Goal: Information Seeking & Learning: Understand process/instructions

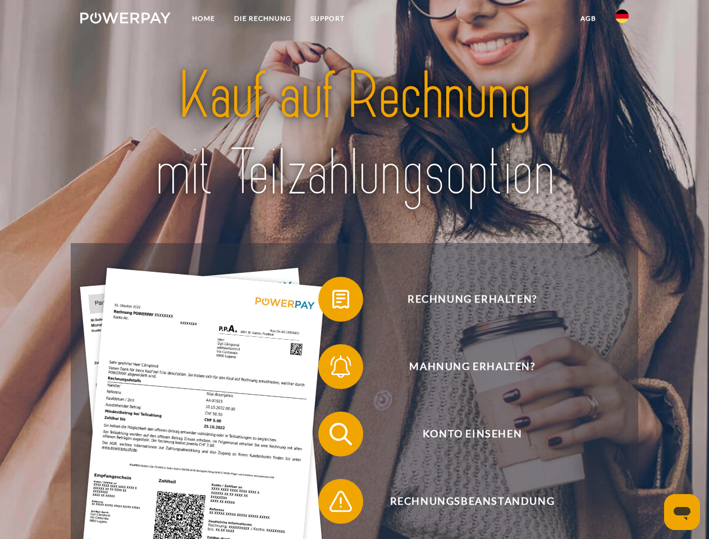
click at [125, 20] on img at bounding box center [125, 17] width 90 height 11
click at [622, 20] on img at bounding box center [621, 16] width 13 height 13
click at [588, 19] on link "agb" at bounding box center [588, 18] width 35 height 20
click at [332, 301] on span at bounding box center [324, 299] width 56 height 56
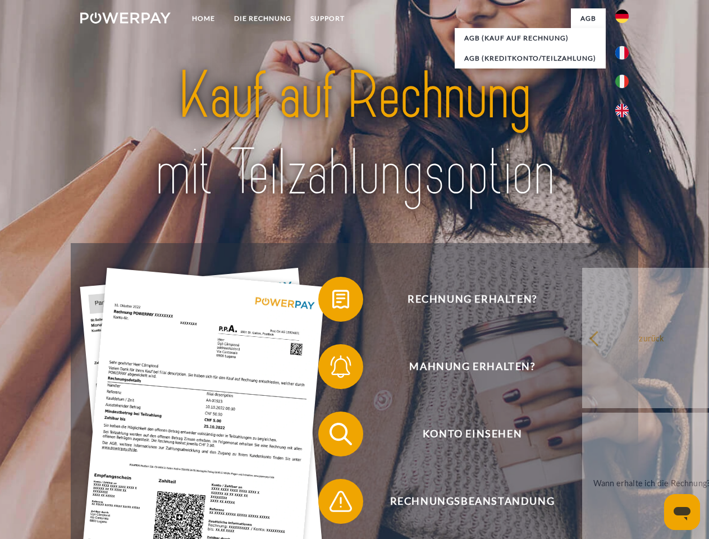
click at [332, 369] on span at bounding box center [324, 366] width 56 height 56
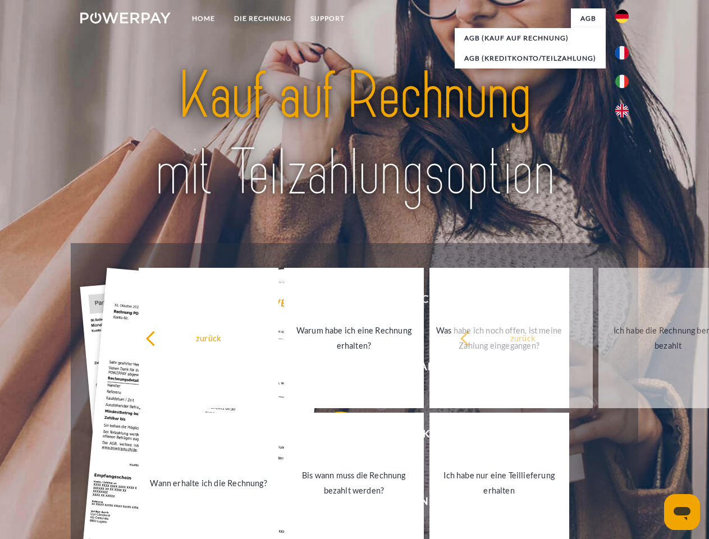
click at [332, 436] on link "Bis wann muss die Rechnung bezahlt werden?" at bounding box center [354, 482] width 140 height 140
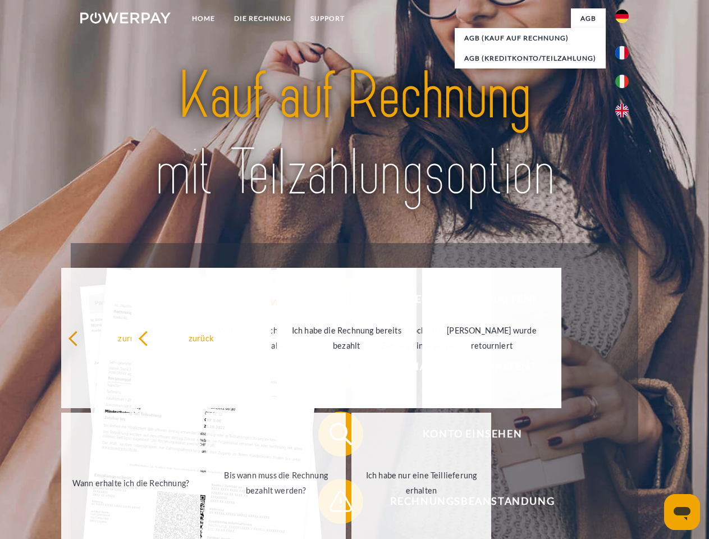
click at [332, 503] on span at bounding box center [324, 501] width 56 height 56
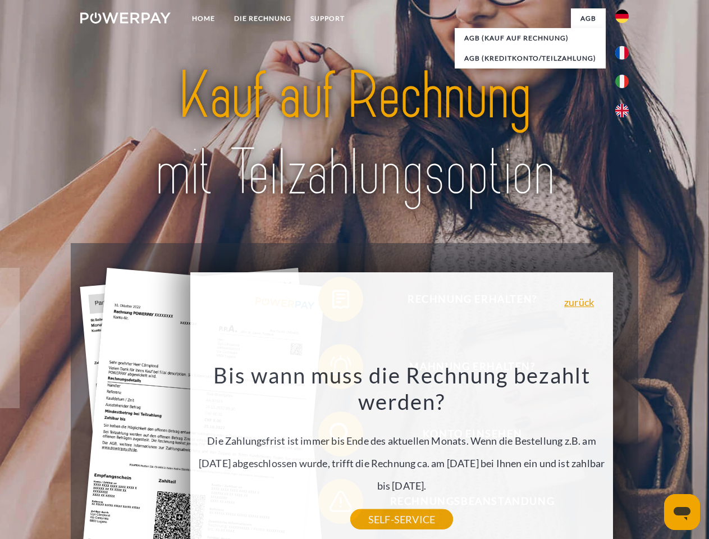
click at [682, 512] on icon "Messaging-Fenster öffnen" at bounding box center [681, 513] width 17 height 13
